Goal: Task Accomplishment & Management: Manage account settings

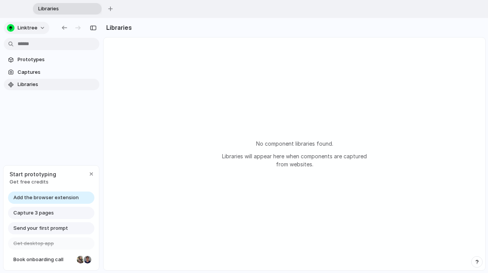
click at [33, 28] on span "Linktree" at bounding box center [28, 28] width 20 height 8
click at [31, 46] on span "Settings" at bounding box center [28, 45] width 21 height 8
